Goal: Communication & Community: Participate in discussion

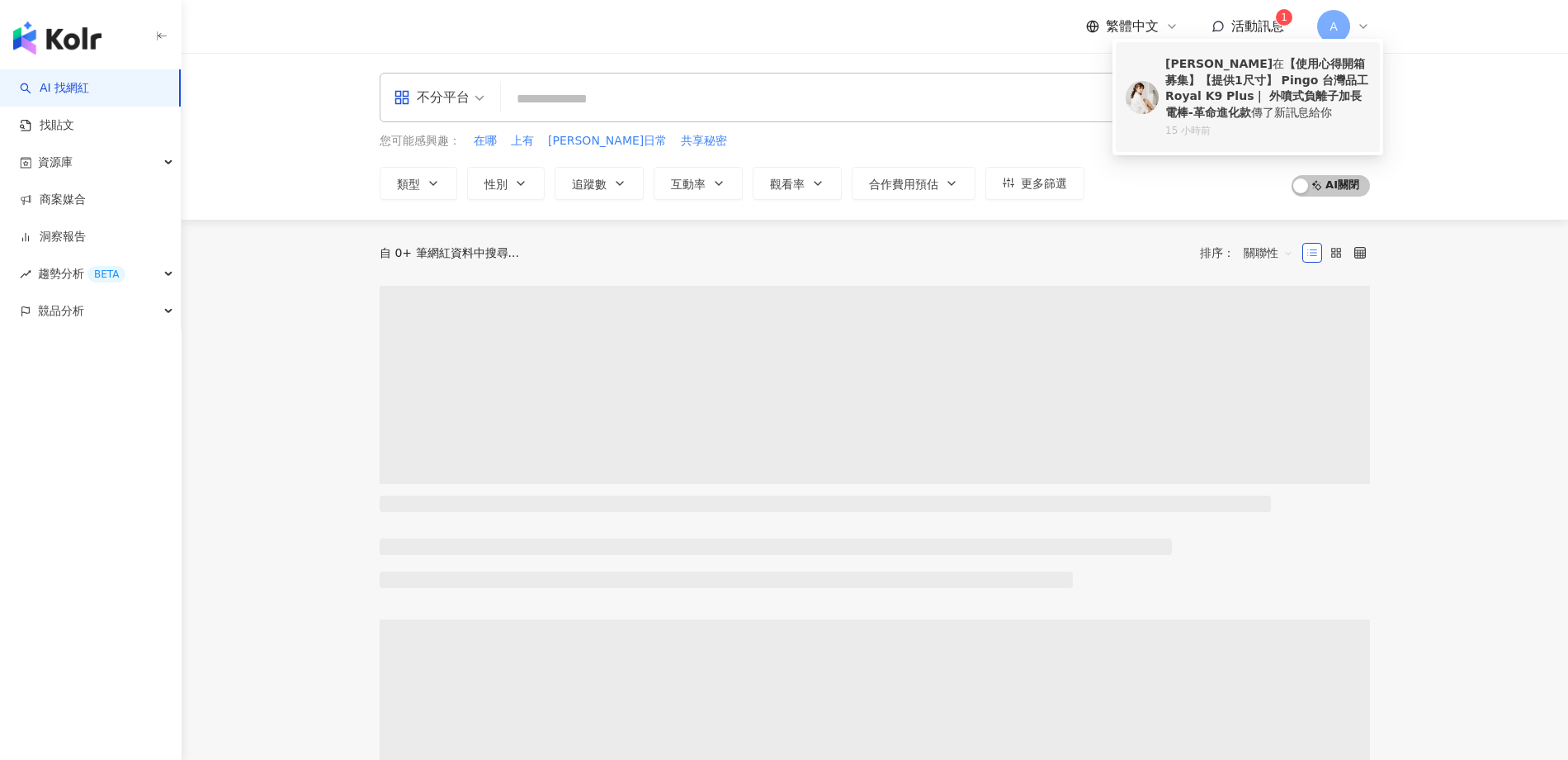
click at [1243, 109] on div "[PERSON_NAME] 【使用心得開箱募集】【提供1尺寸】 Pingo 台灣品工 Royal K9 Plus｜ 外噴式負離子加長電棒-革命進化款 傳了新訊…" at bounding box center [1267, 88] width 204 height 65
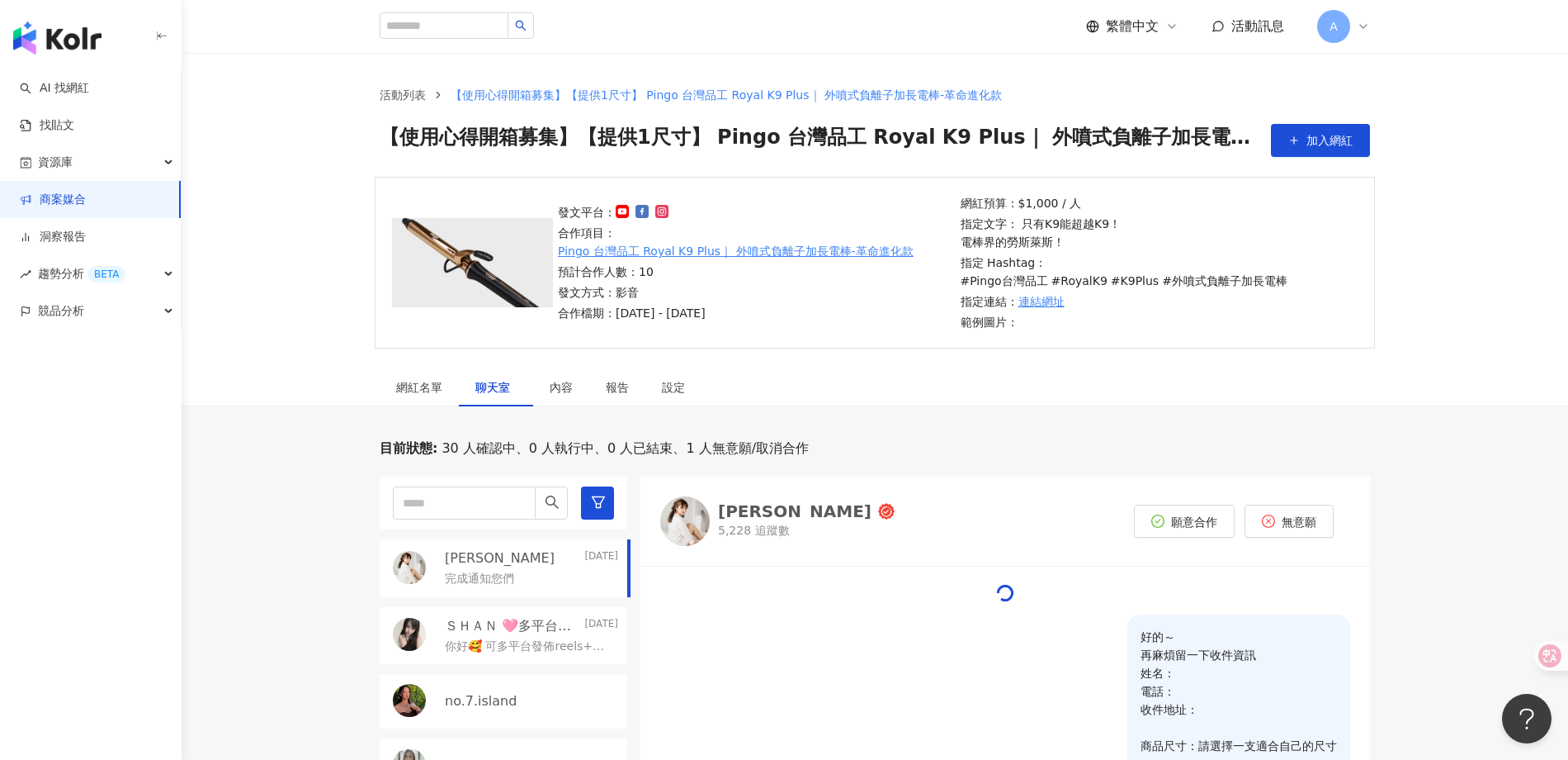
click at [541, 549] on div "[PERSON_NAME][DATE]" at bounding box center [531, 558] width 173 height 19
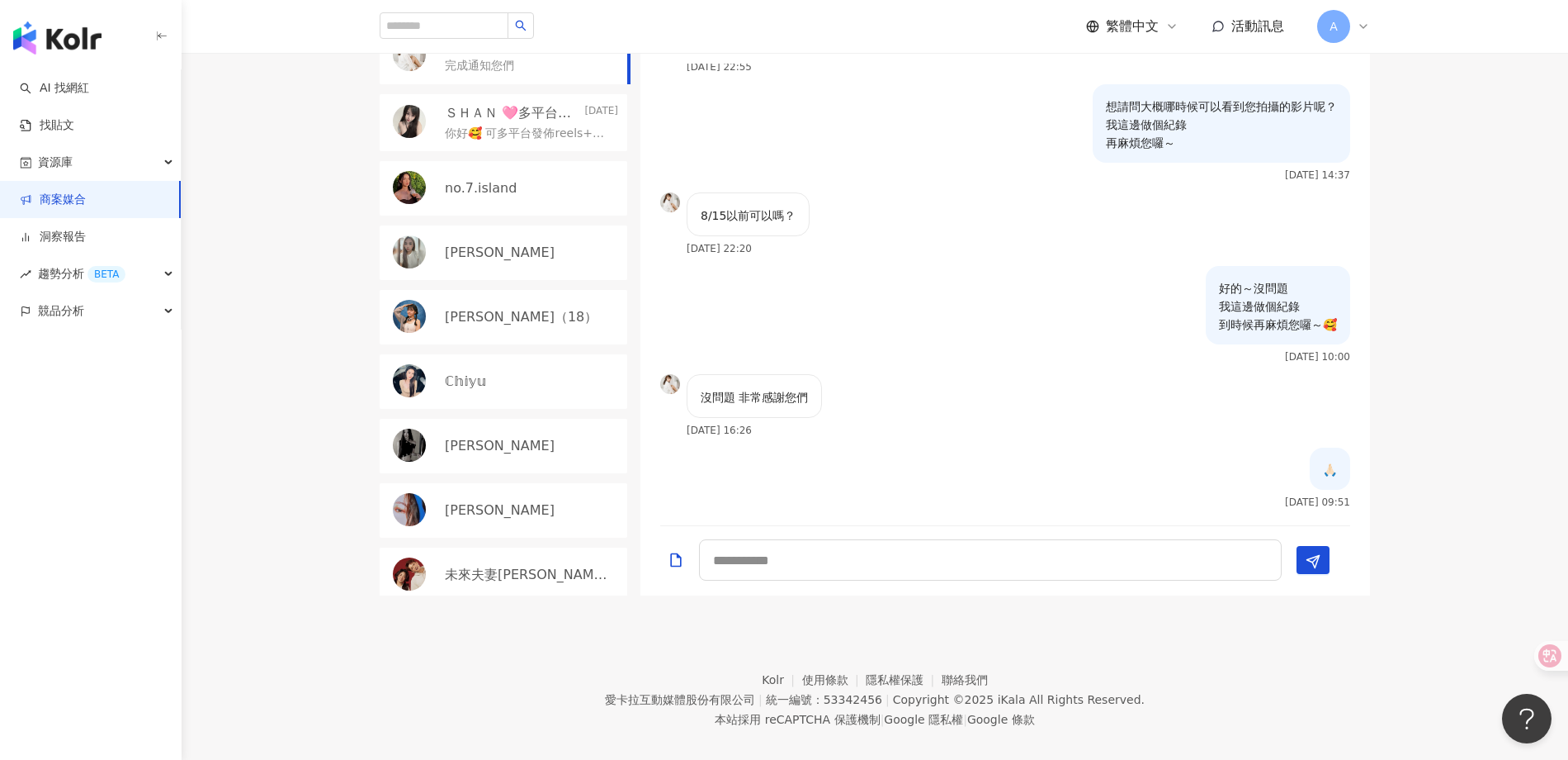
scroll to position [1868, 0]
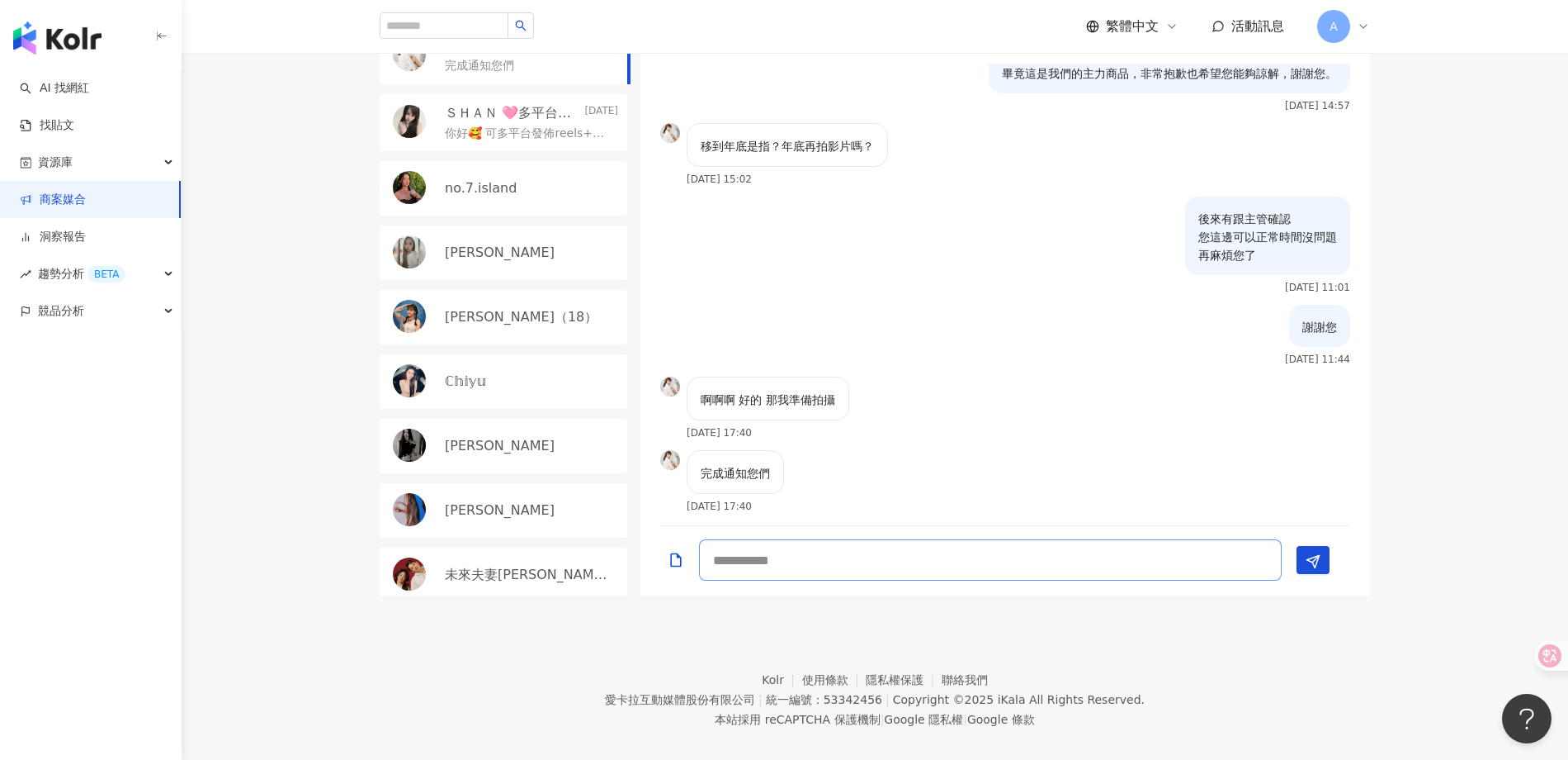
click at [845, 544] on textarea at bounding box center [990, 559] width 583 height 41
type textarea "*"
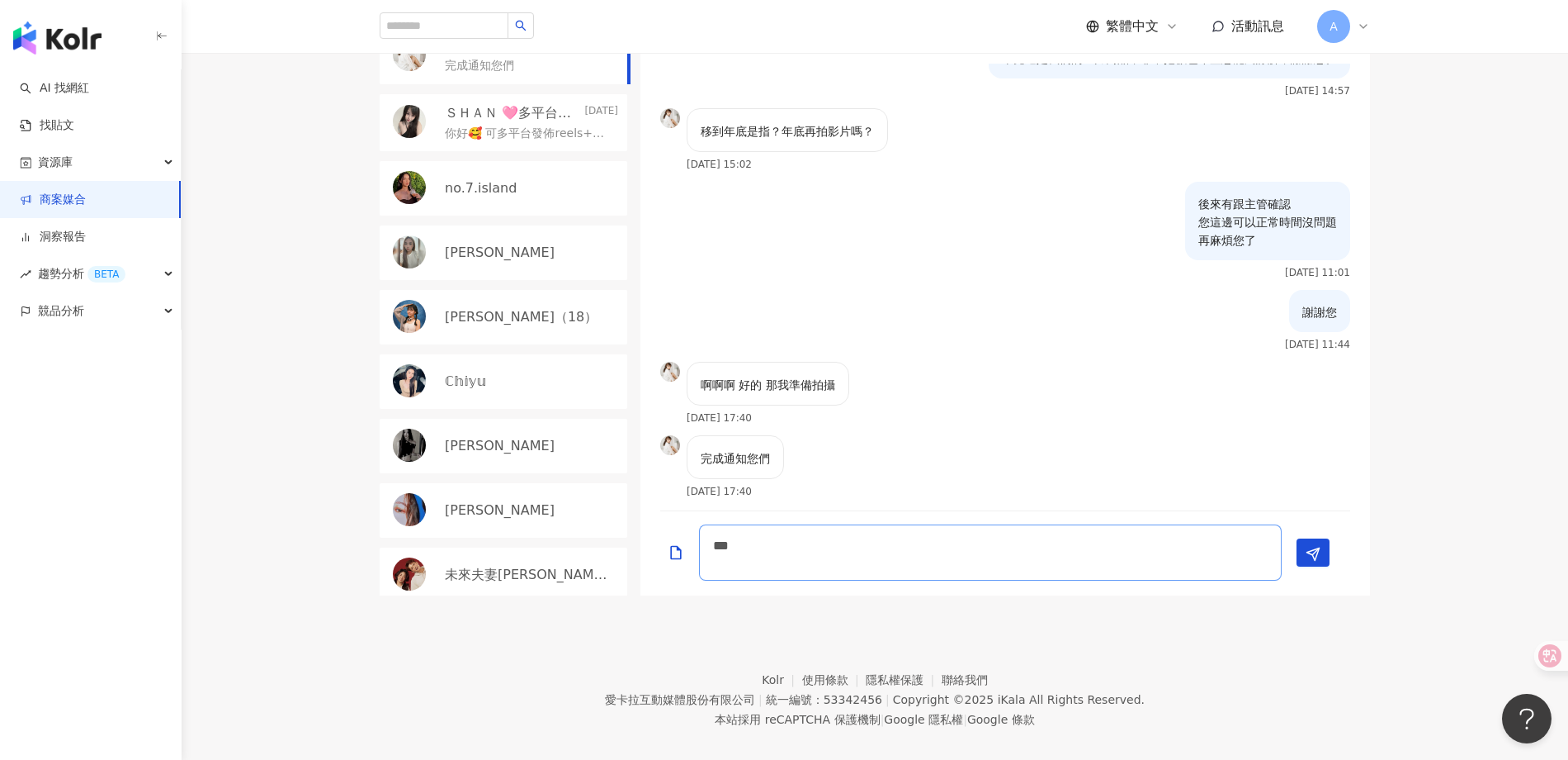
scroll to position [0, 0]
type textarea "** *****"
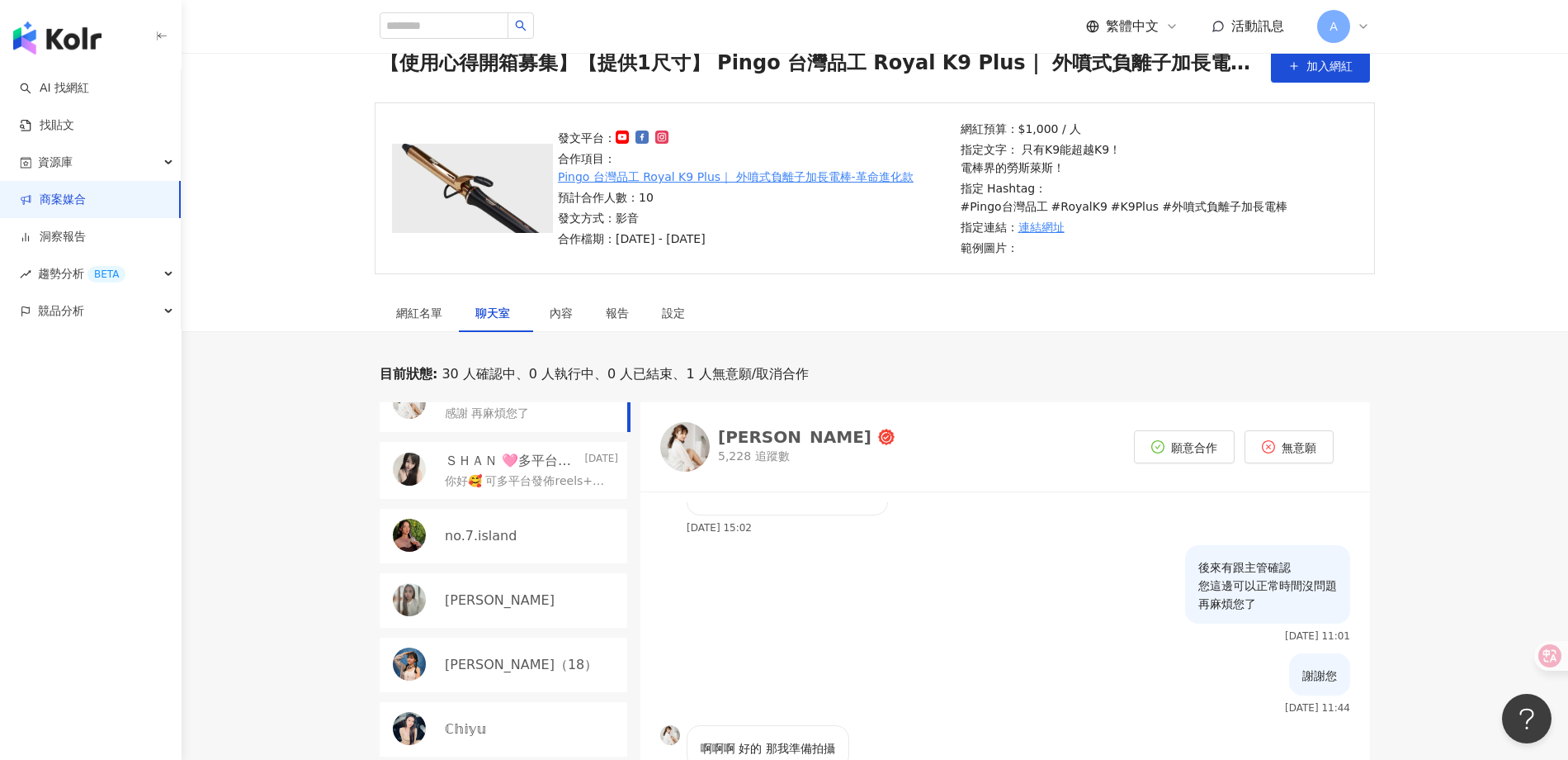
scroll to position [115, 0]
